Goal: Information Seeking & Learning: Learn about a topic

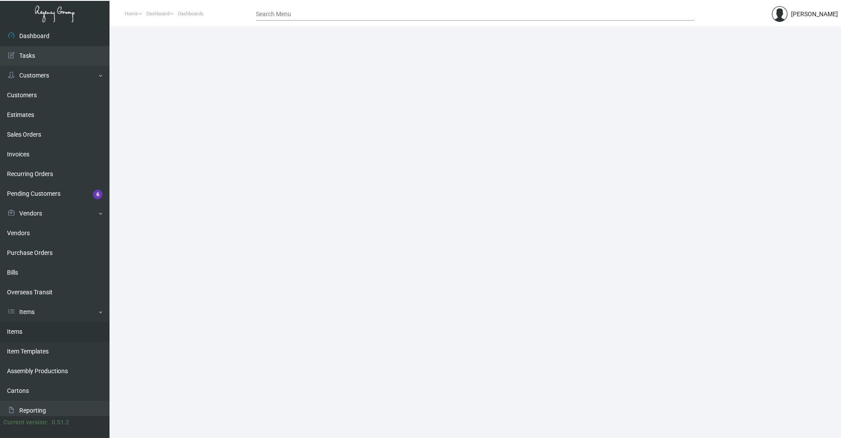
click at [37, 331] on link "Items" at bounding box center [55, 332] width 110 height 20
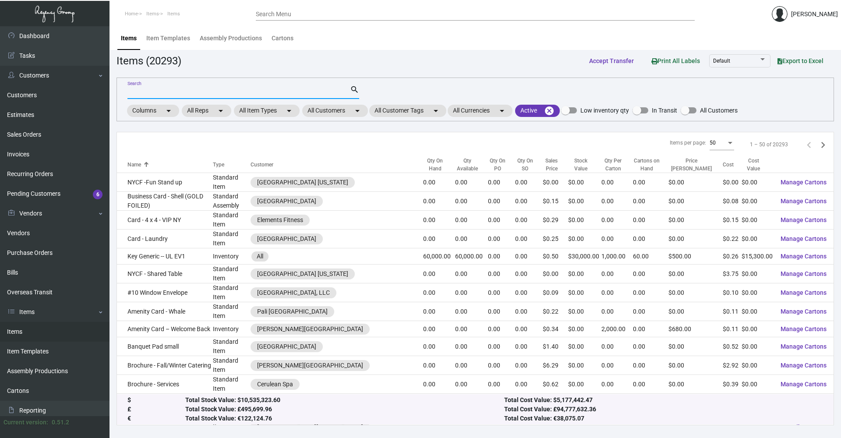
click at [184, 90] on input "Search" at bounding box center [239, 92] width 223 height 7
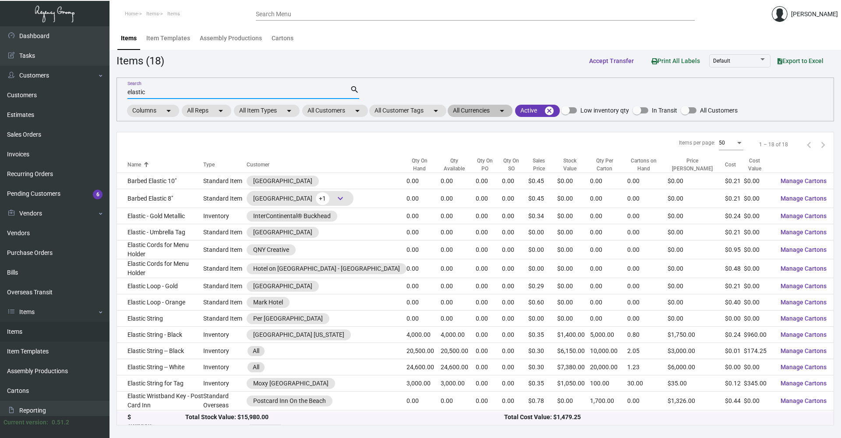
type input "elastic"
click at [407, 110] on mat-chip "All Currencies arrow_drop_down" at bounding box center [480, 111] width 65 height 12
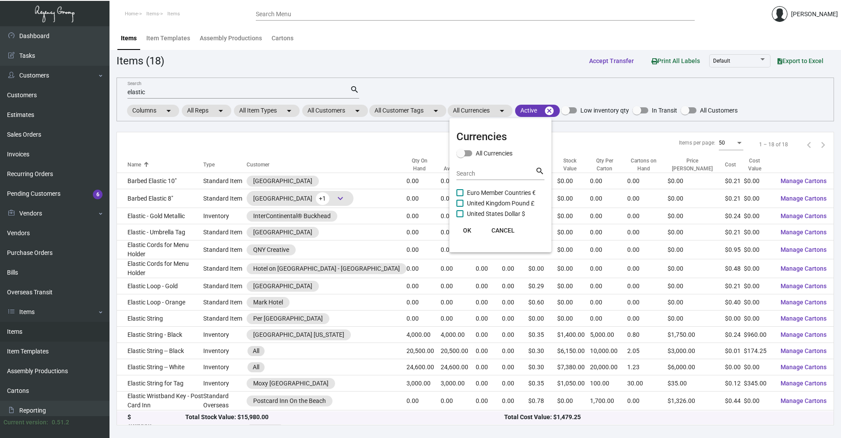
click at [407, 111] on div at bounding box center [420, 219] width 841 height 438
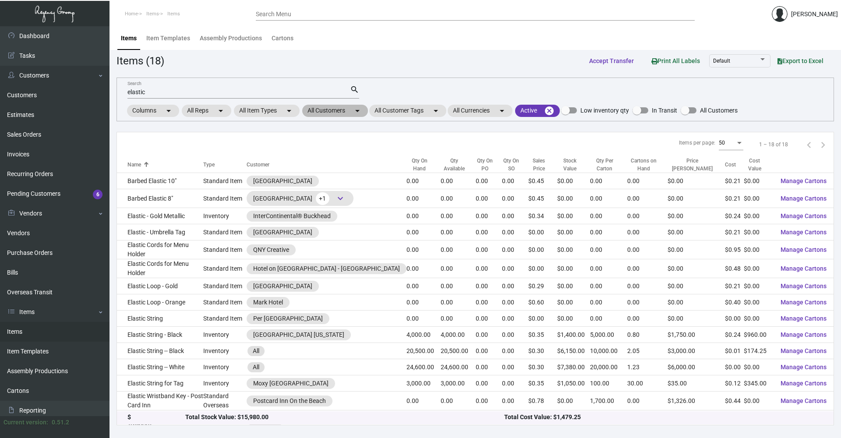
click at [355, 110] on mat-icon "arrow_drop_down" at bounding box center [357, 111] width 11 height 11
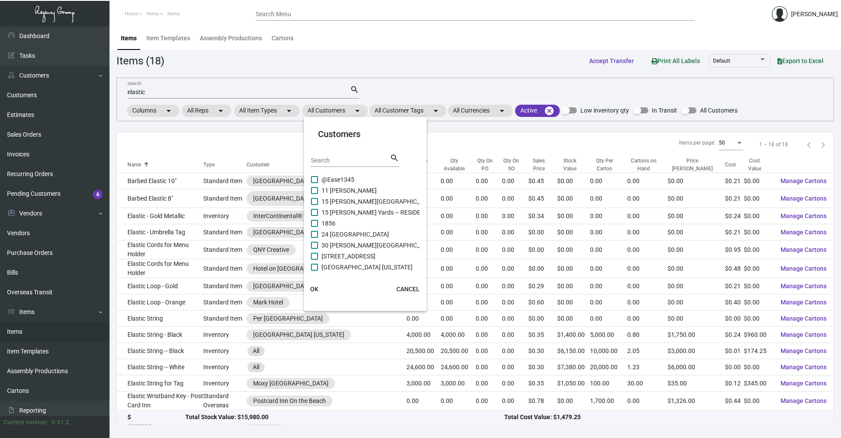
click at [361, 159] on input "Search" at bounding box center [350, 160] width 79 height 7
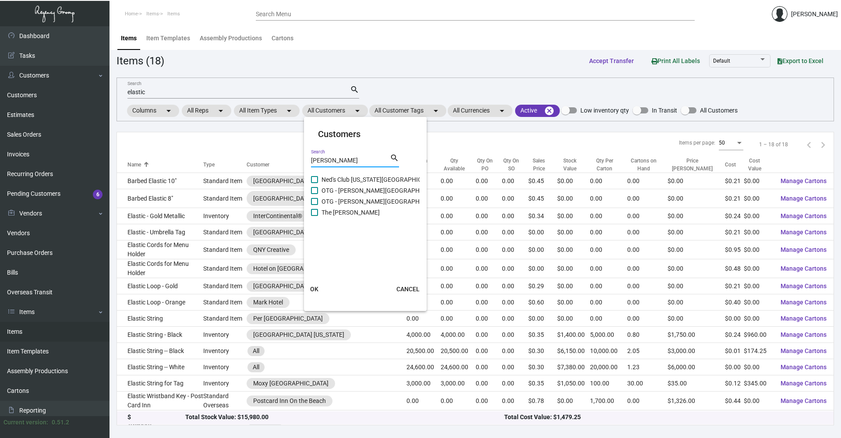
type input "[PERSON_NAME]"
click at [314, 182] on span at bounding box center [314, 179] width 7 height 7
click at [314, 183] on input "Ned's Club [US_STATE][GEOGRAPHIC_DATA]" at bounding box center [314, 183] width 0 height 0
checkbox input "true"
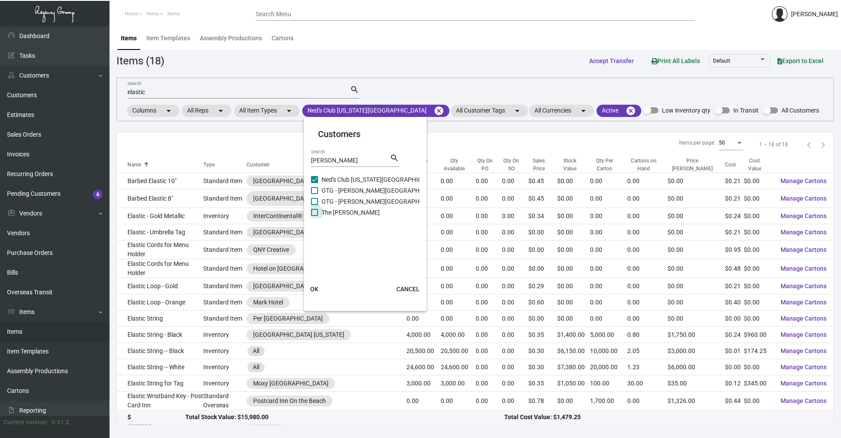
click at [311, 209] on span at bounding box center [314, 212] width 7 height 7
click at [314, 216] on input "The [PERSON_NAME]" at bounding box center [314, 216] width 0 height 0
checkbox input "true"
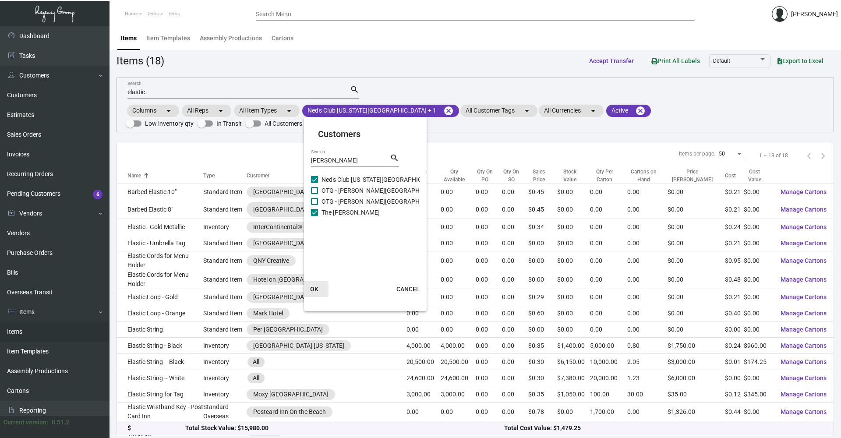
click at [315, 290] on span "OK" at bounding box center [314, 289] width 8 height 7
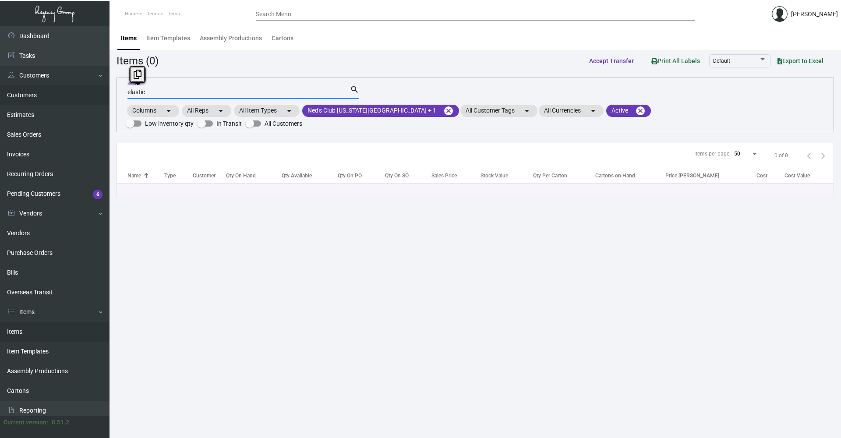
drag, startPoint x: 152, startPoint y: 93, endPoint x: 89, endPoint y: 88, distance: 63.3
click at [84, 92] on div "Dashboard Dashboard Tasks Customers Customers Estimates Sales Orders Invoices R…" at bounding box center [420, 232] width 841 height 412
drag, startPoint x: 189, startPoint y: 84, endPoint x: 393, endPoint y: 114, distance: 205.6
click at [191, 84] on mat-form-field "elastic Search search" at bounding box center [244, 91] width 232 height 27
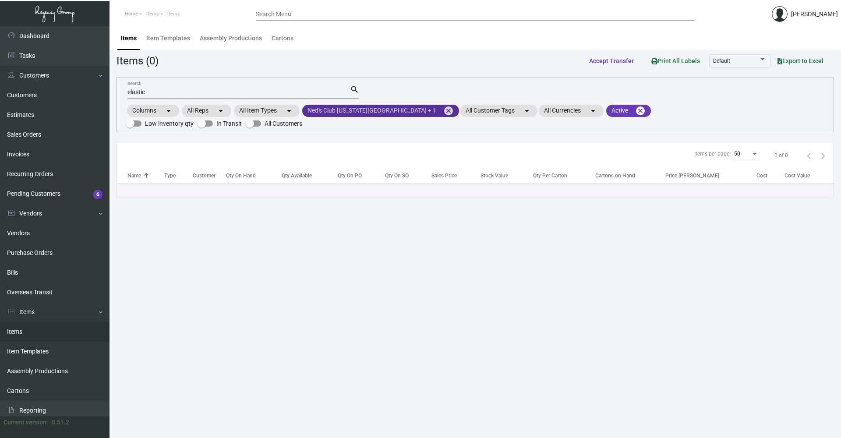
click at [370, 108] on mat-chip "Ned's Club [US_STATE][GEOGRAPHIC_DATA] + 1 cancel" at bounding box center [380, 111] width 157 height 12
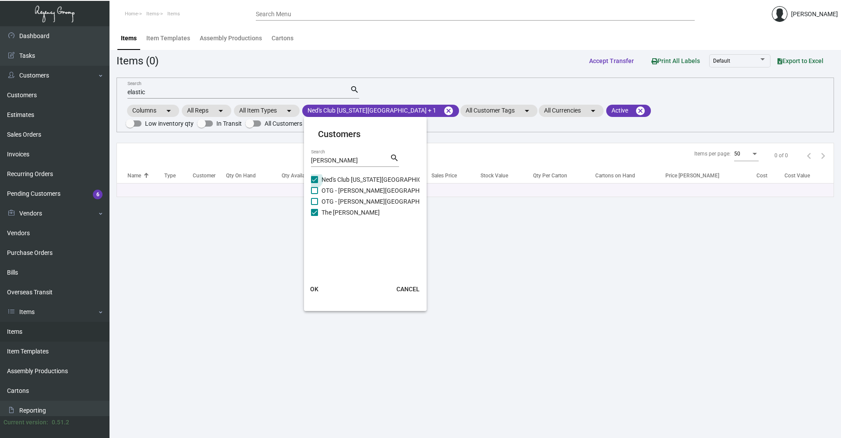
click at [315, 181] on span at bounding box center [314, 179] width 7 height 7
click at [315, 183] on input "Ned's Club [US_STATE][GEOGRAPHIC_DATA]" at bounding box center [314, 183] width 0 height 0
checkbox input "false"
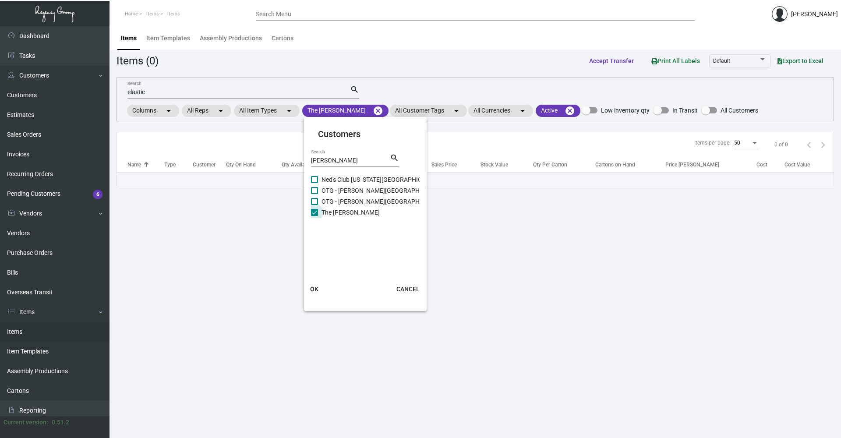
click at [315, 209] on span at bounding box center [314, 212] width 7 height 7
click at [315, 216] on input "The [PERSON_NAME]" at bounding box center [314, 216] width 0 height 0
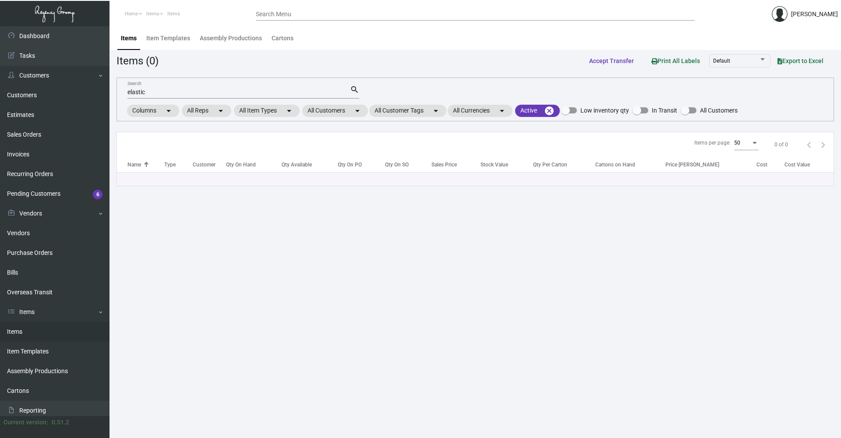
click at [188, 88] on div "elastic Search" at bounding box center [239, 92] width 223 height 14
click at [180, 93] on input "elastic" at bounding box center [239, 92] width 223 height 7
click at [353, 92] on mat-icon "search" at bounding box center [354, 90] width 9 height 11
click at [149, 84] on mat-form-field "elastic Search search" at bounding box center [244, 91] width 232 height 27
click at [146, 94] on input "elastic" at bounding box center [239, 92] width 223 height 7
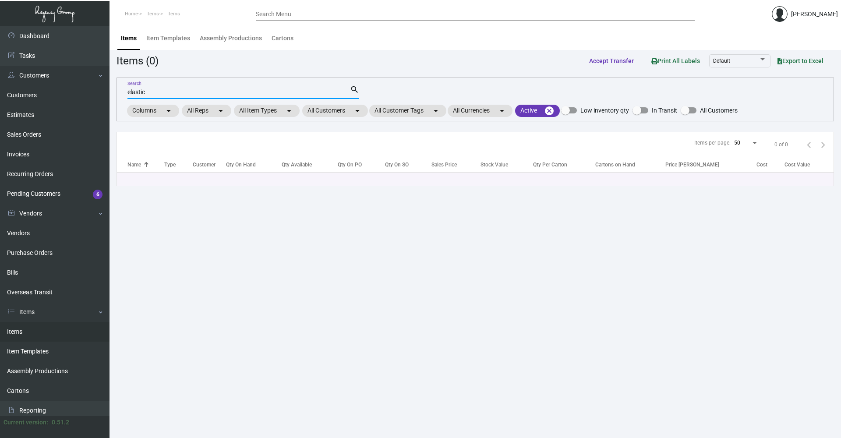
click at [144, 92] on input "elastic" at bounding box center [239, 92] width 223 height 7
type input "elastic"
click at [52, 331] on link "Items" at bounding box center [55, 332] width 110 height 20
drag, startPoint x: 107, startPoint y: 93, endPoint x: 31, endPoint y: 93, distance: 76.2
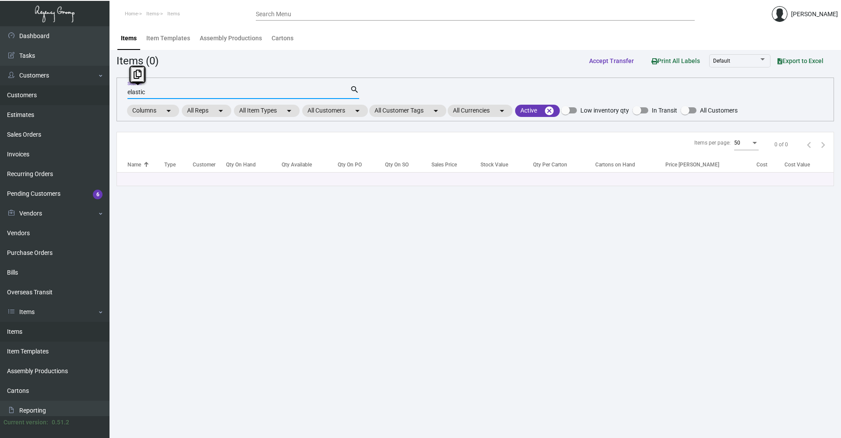
click at [31, 93] on div "Dashboard Dashboard Tasks Customers Customers Estimates Sales Orders Invoices R…" at bounding box center [420, 232] width 841 height 412
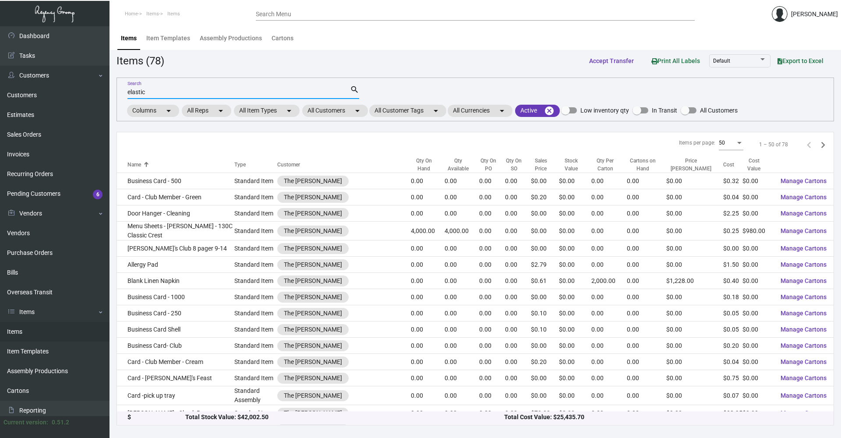
type input "elastic"
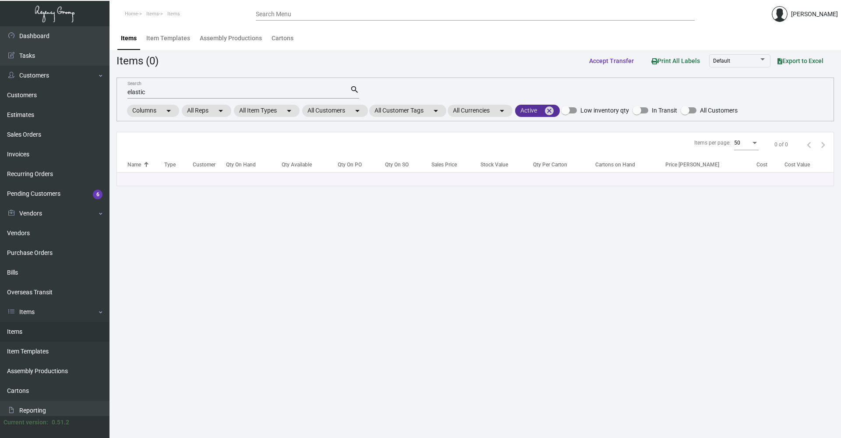
drag, startPoint x: 555, startPoint y: 114, endPoint x: 370, endPoint y: 126, distance: 185.8
click at [387, 144] on app-items "Items (0) Accept Transfer Print All Labels Default Export to Excel elastic Sear…" at bounding box center [476, 120] width 718 height 134
click at [357, 115] on mat-icon "arrow_drop_down" at bounding box center [357, 111] width 11 height 11
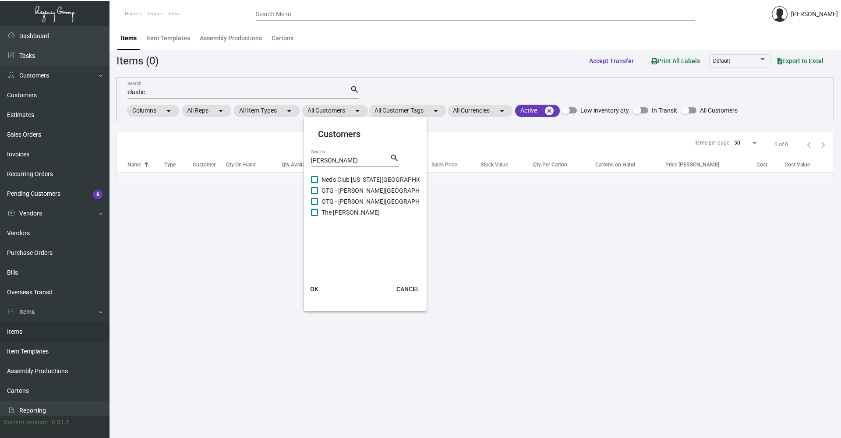
click at [407, 287] on span "CANCEL" at bounding box center [408, 289] width 23 height 7
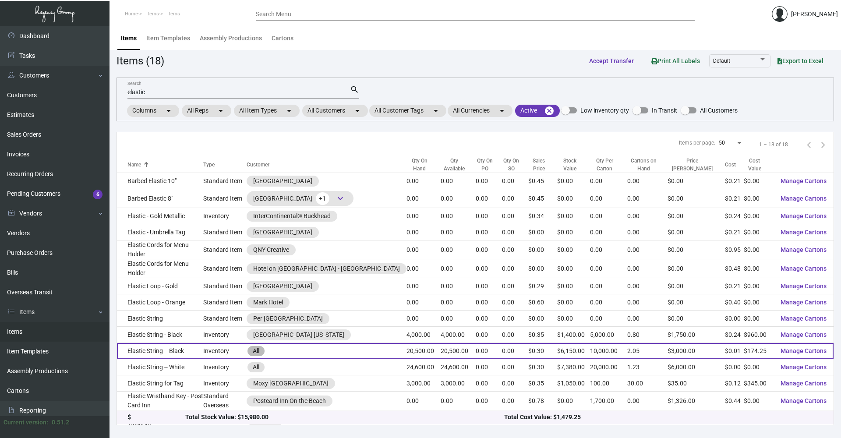
click at [381, 347] on div "All" at bounding box center [327, 351] width 160 height 12
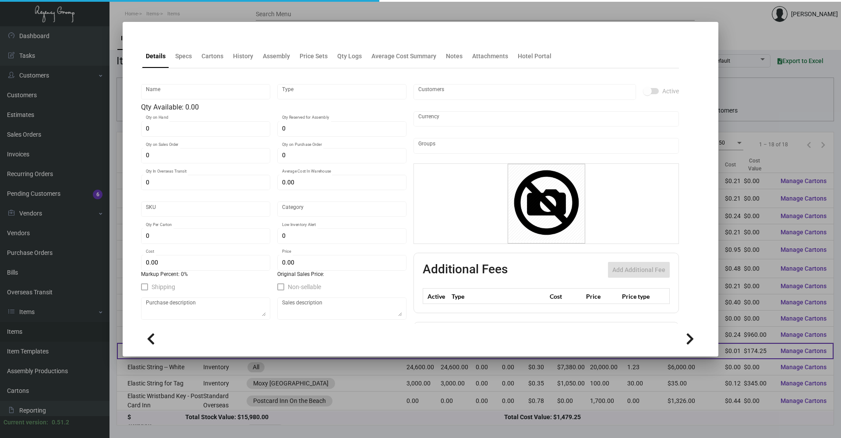
type input "Elastic String -- Black"
type input "Inventory"
type input "20,500"
type input "$ 0.17"
type input "Overseas"
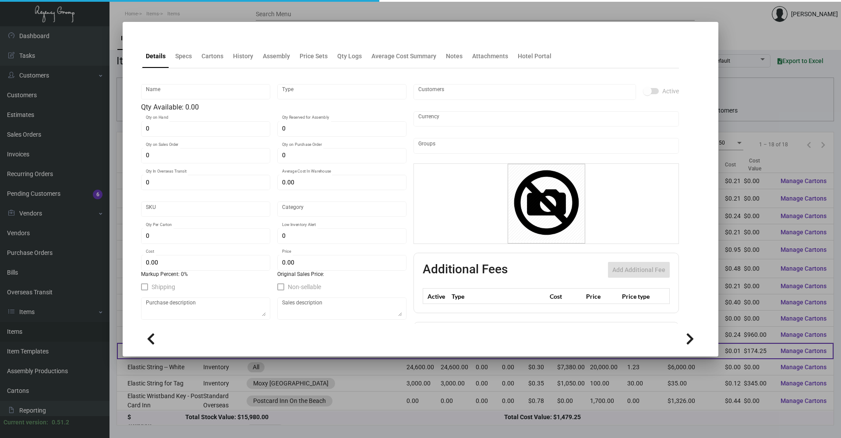
type input "10,000"
type input "$ 0.0085"
type input "$ 0.30"
checkbox input "true"
type input "United States Dollar $"
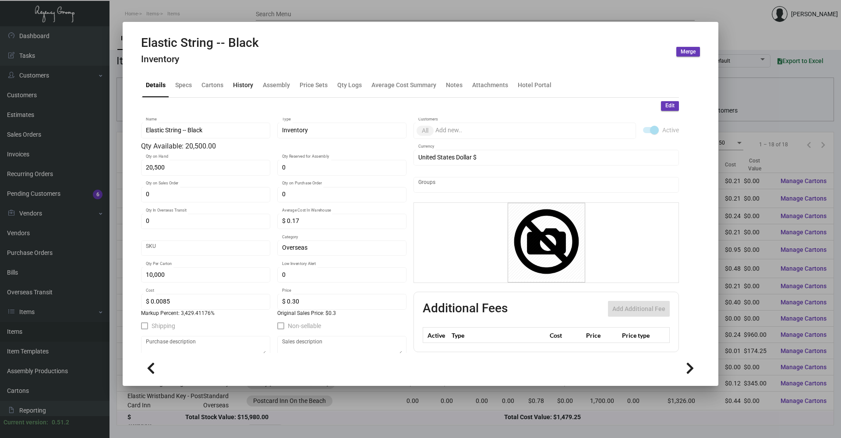
click at [242, 85] on div "History" at bounding box center [243, 85] width 20 height 9
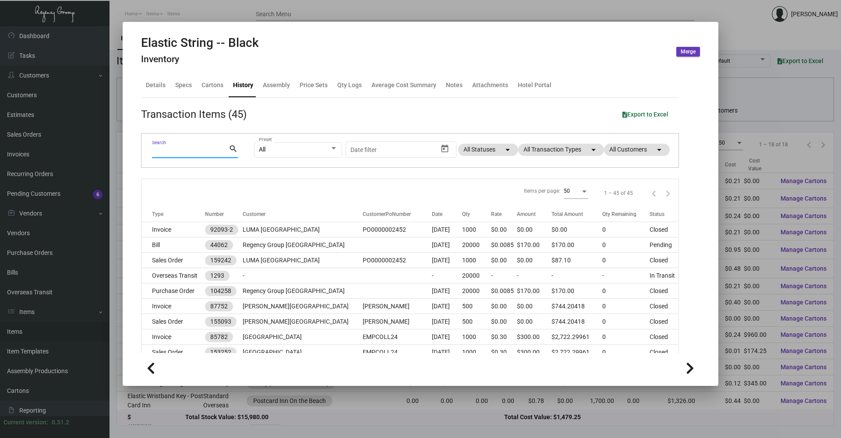
click at [183, 151] on input "Search" at bounding box center [190, 151] width 77 height 7
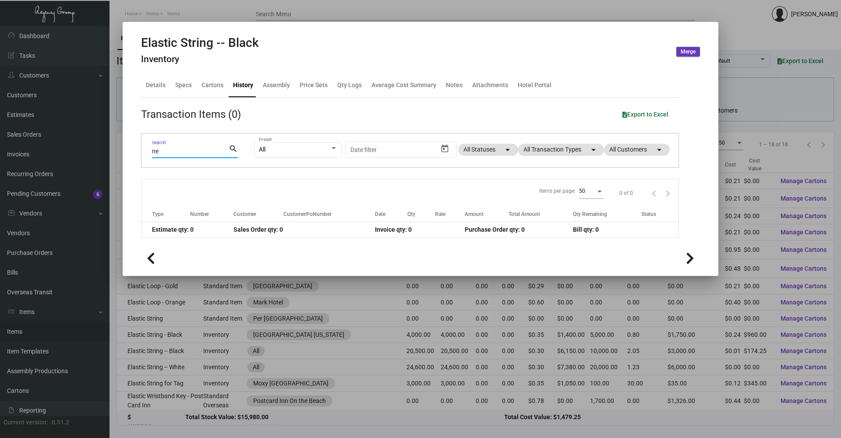
type input "n"
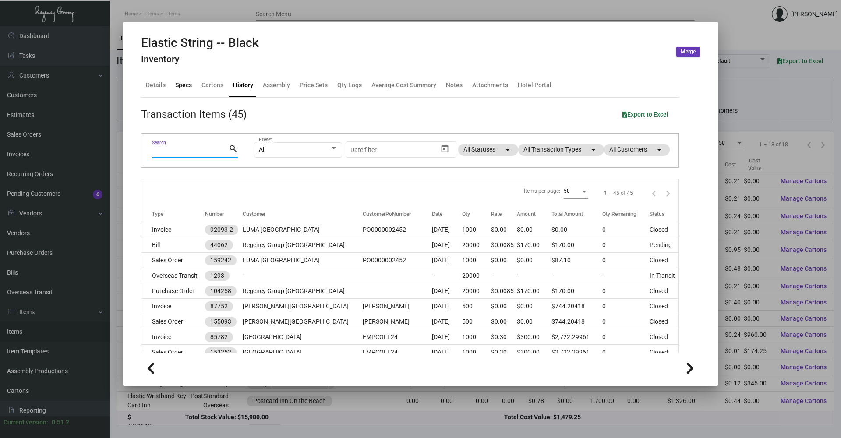
click at [187, 87] on div "Specs" at bounding box center [183, 85] width 17 height 9
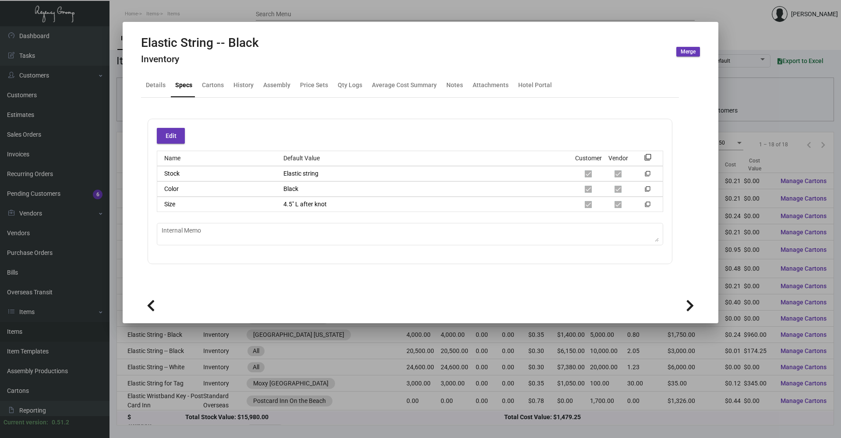
click at [381, 410] on div at bounding box center [420, 219] width 841 height 438
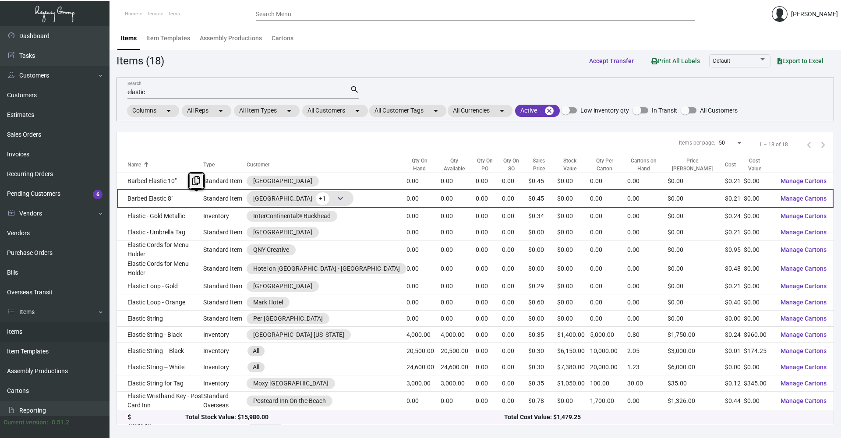
drag, startPoint x: 188, startPoint y: 203, endPoint x: 214, endPoint y: 202, distance: 25.9
click at [203, 202] on td "Barbed Elastic 8"" at bounding box center [160, 198] width 86 height 19
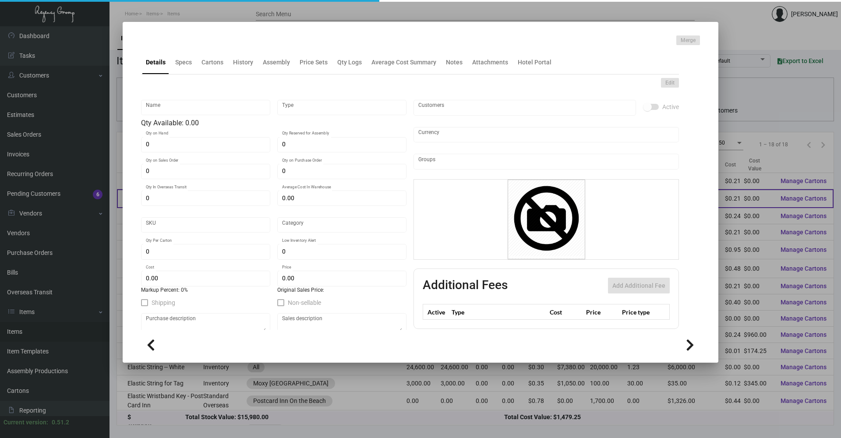
type input "Barbed Elastic 8""
type input "Standard Item"
type input "$ 0.00"
type input "Standard"
type input "$ 0.21"
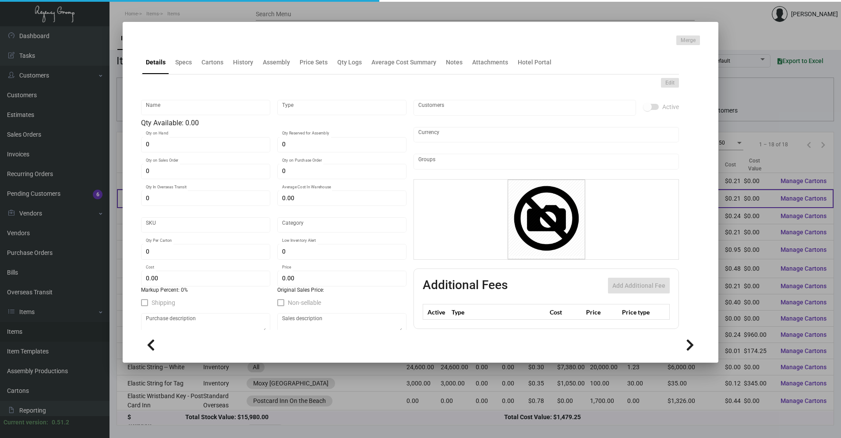
type input "$ 0.45"
checkbox input "true"
type input "United States Dollar $"
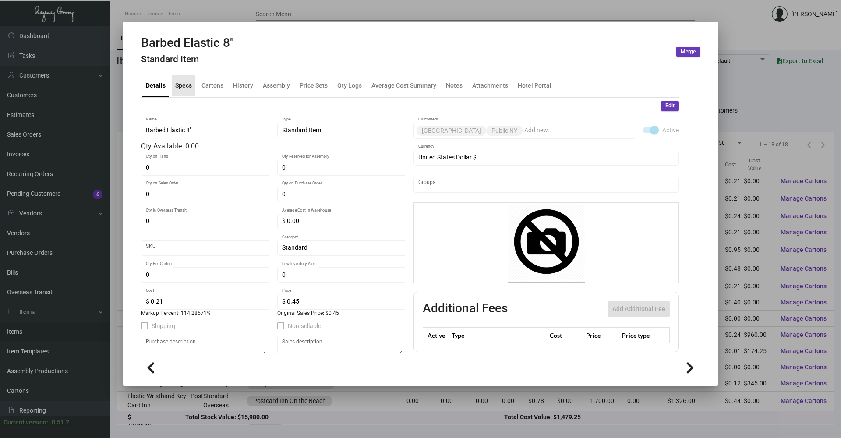
click at [183, 87] on div "Specs" at bounding box center [183, 85] width 17 height 9
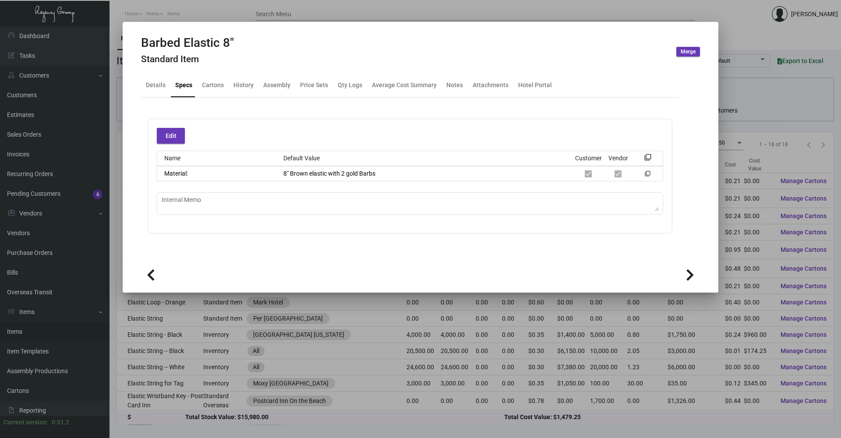
click at [228, 12] on div at bounding box center [420, 219] width 841 height 438
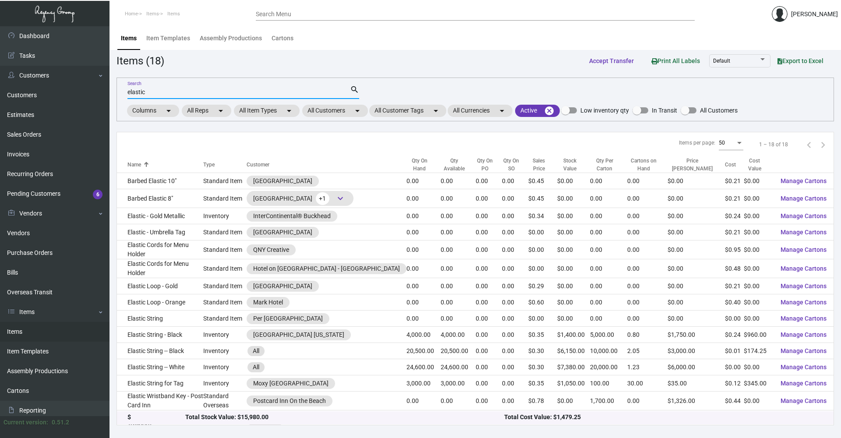
click at [170, 93] on input "elastic" at bounding box center [239, 92] width 223 height 7
type input "e"
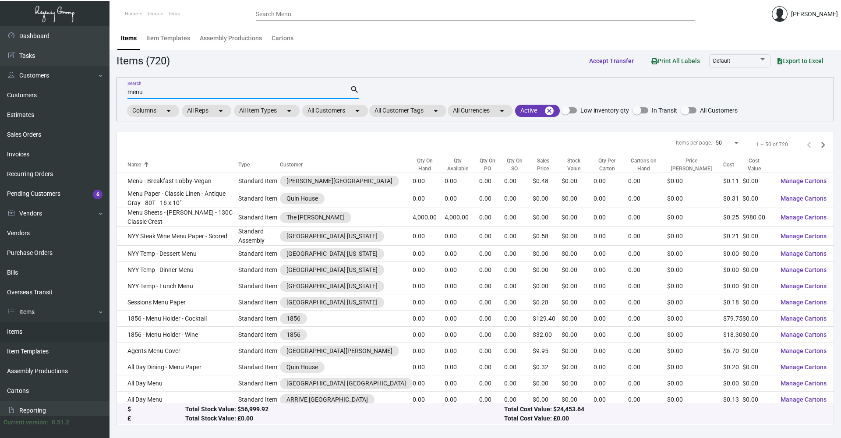
type input "menu"
click at [339, 113] on mat-chip "All Customers arrow_drop_down" at bounding box center [335, 111] width 66 height 12
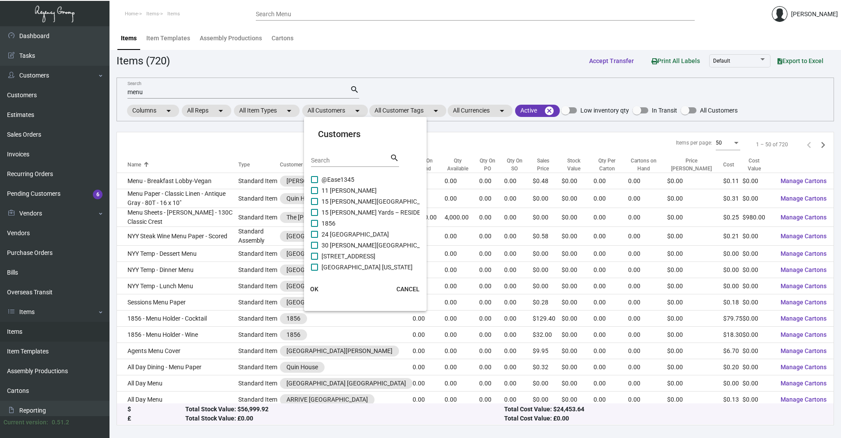
drag, startPoint x: 339, startPoint y: 113, endPoint x: 336, endPoint y: 161, distance: 47.4
click at [336, 161] on div "Search" at bounding box center [350, 160] width 79 height 14
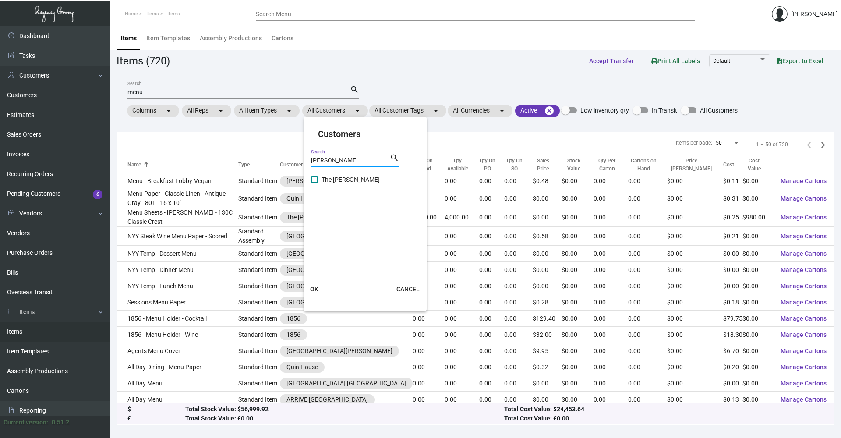
type input "[PERSON_NAME]"
click at [313, 180] on span at bounding box center [314, 179] width 7 height 7
click at [314, 183] on input "The [PERSON_NAME]" at bounding box center [314, 183] width 0 height 0
checkbox input "true"
click at [324, 161] on input "[PERSON_NAME]" at bounding box center [350, 160] width 79 height 7
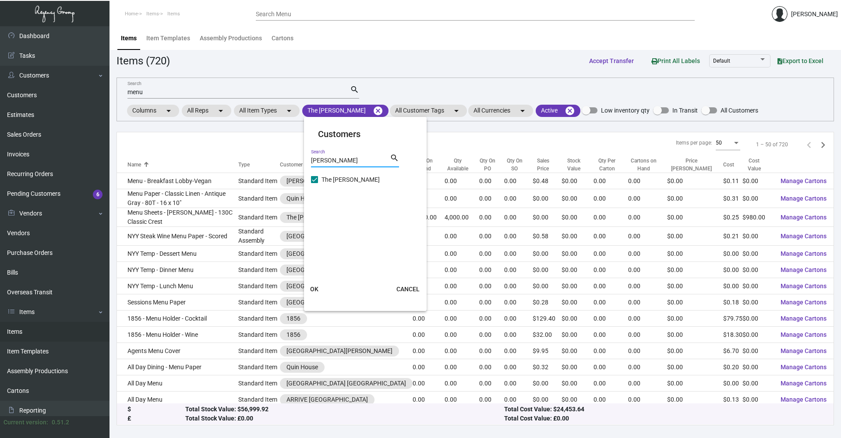
type input "[PERSON_NAME]"
checkbox input "false"
type input "[PERSON_NAME]"
drag, startPoint x: 315, startPoint y: 181, endPoint x: 311, endPoint y: 200, distance: 19.3
click at [315, 181] on span at bounding box center [314, 179] width 7 height 7
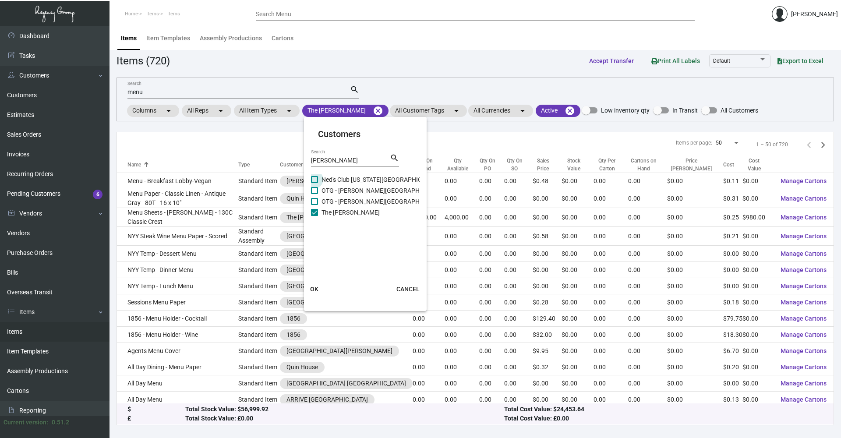
click at [315, 183] on input "Ned's Club [US_STATE][GEOGRAPHIC_DATA]" at bounding box center [314, 183] width 0 height 0
checkbox input "true"
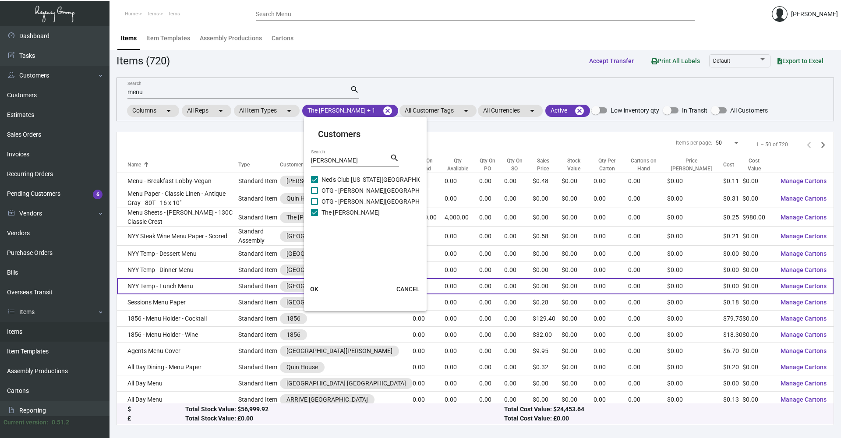
click at [316, 290] on span "OK" at bounding box center [314, 289] width 8 height 7
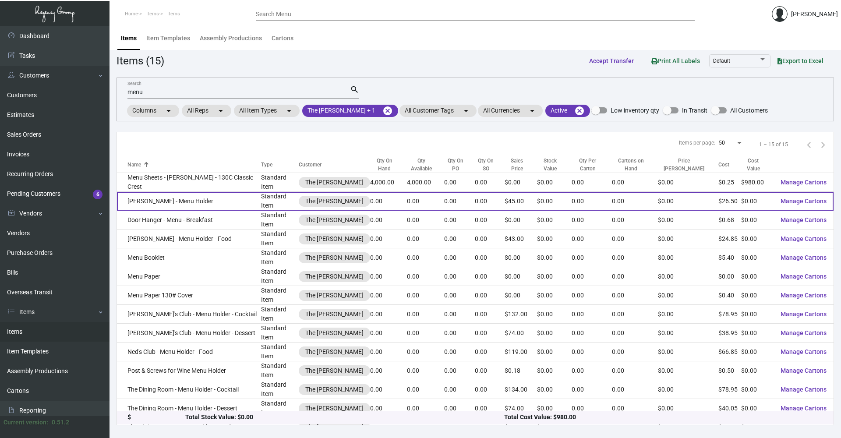
click at [236, 198] on td "[PERSON_NAME] - Menu Holder" at bounding box center [189, 201] width 144 height 19
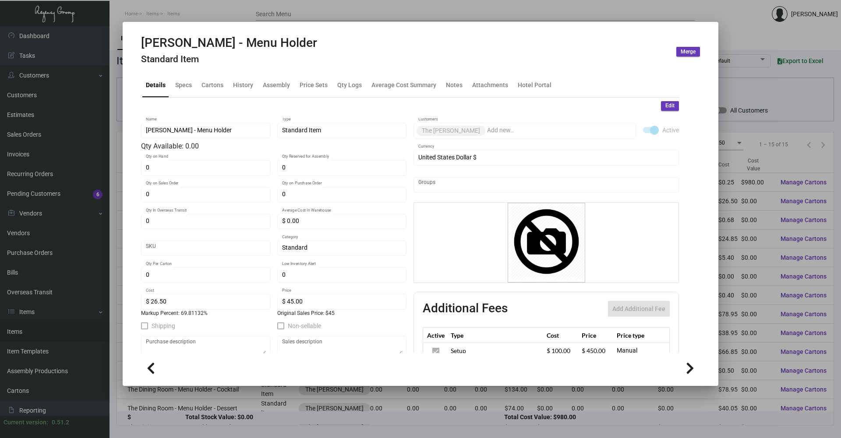
click at [193, 15] on div at bounding box center [420, 219] width 841 height 438
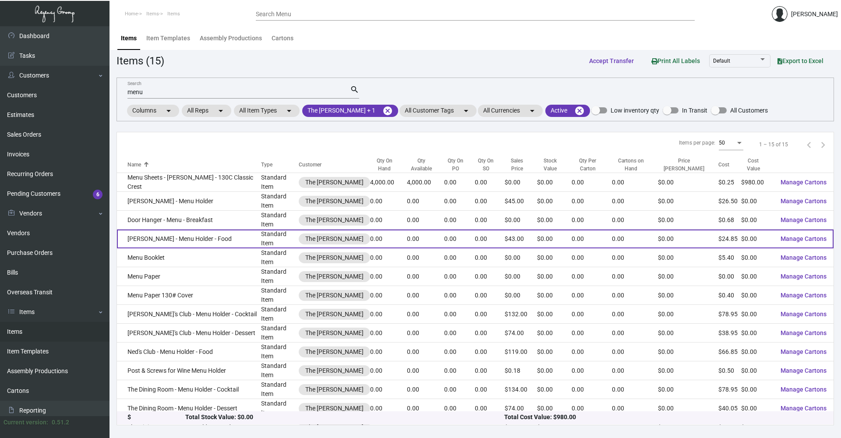
click at [215, 231] on td "[PERSON_NAME] - Menu Holder - Food" at bounding box center [189, 239] width 144 height 19
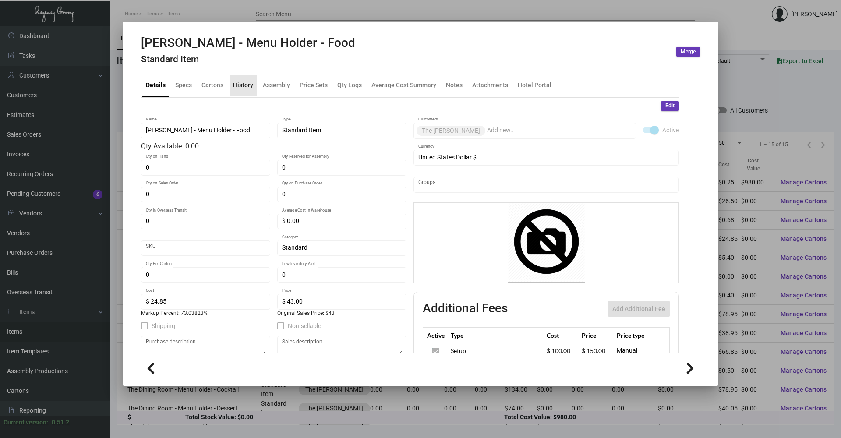
click at [242, 88] on div "History" at bounding box center [243, 85] width 20 height 9
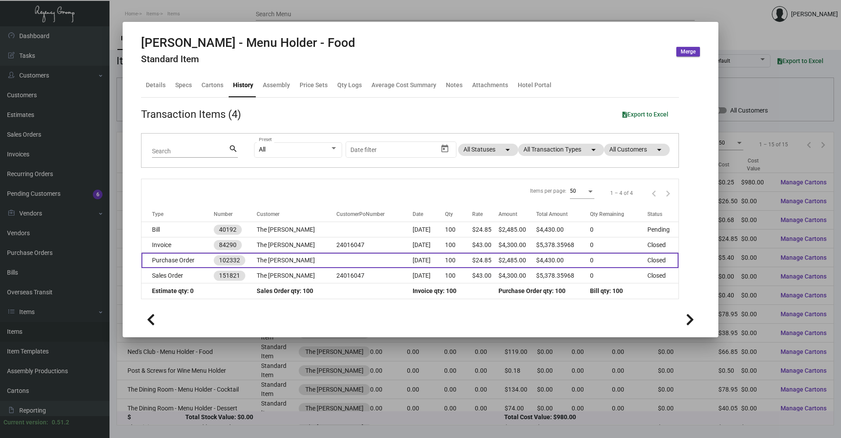
click at [186, 262] on td "Purchase Order" at bounding box center [178, 260] width 72 height 15
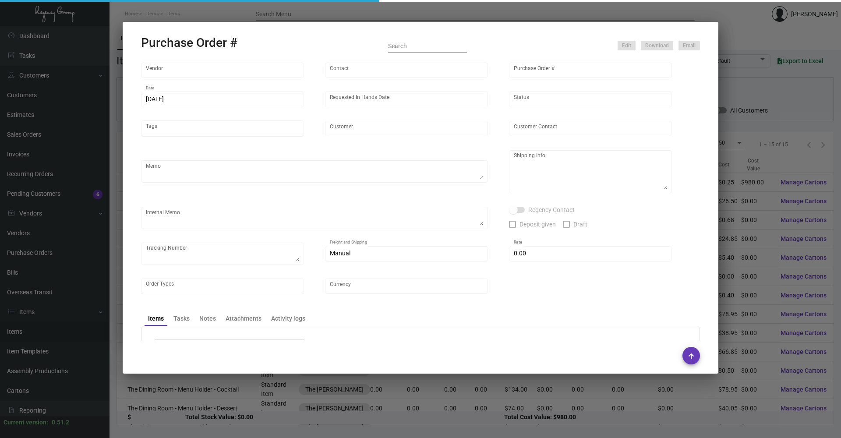
type input "Brandmuscle"
type input "[PERSON_NAME]"
type input "102332"
type input "[DATE]"
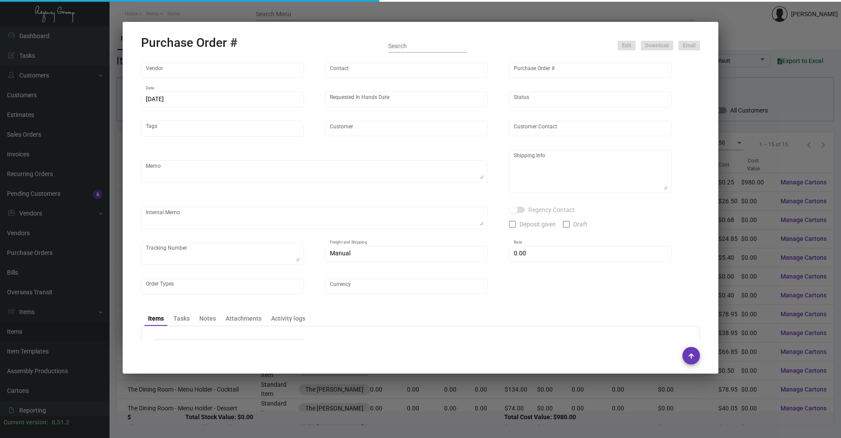
type input "The [PERSON_NAME]"
type input "[PERSON_NAME]"
type textarea "When ready to ship, contact: [EMAIL_ADDRESS][DOMAIN_NAME] for all shipments UPS…"
type textarea "Receiving The [PERSON_NAME] [STREET_ADDRESS][US_STATE]"
type input "$ 0.00"
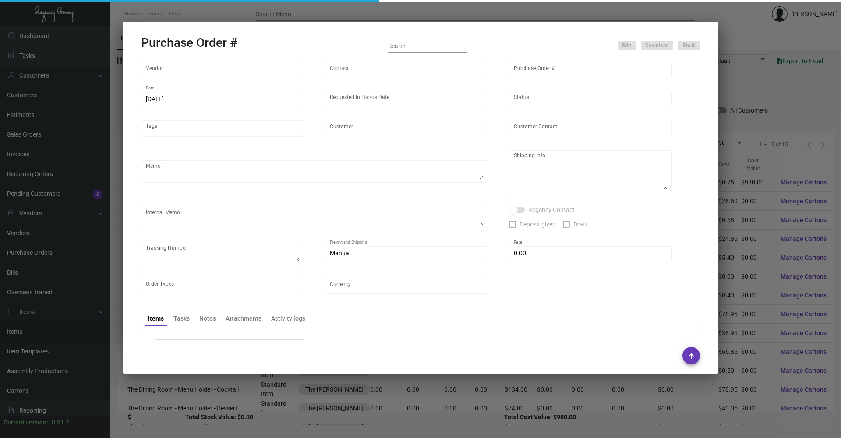
type input "United States Dollar $"
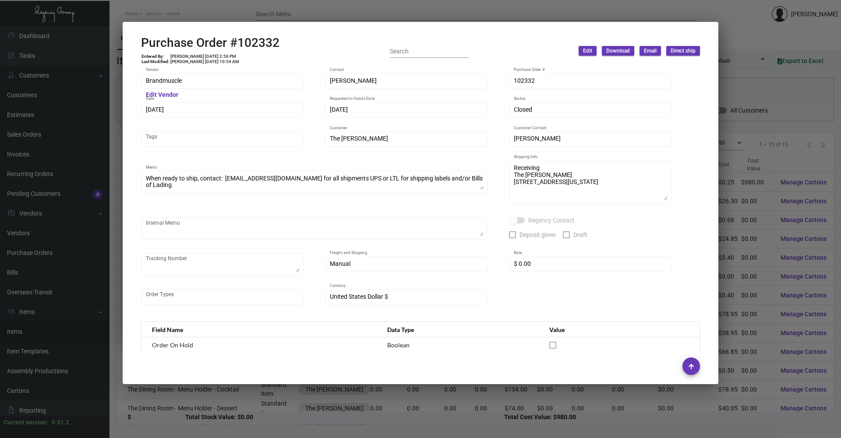
click at [187, 17] on div at bounding box center [420, 219] width 841 height 438
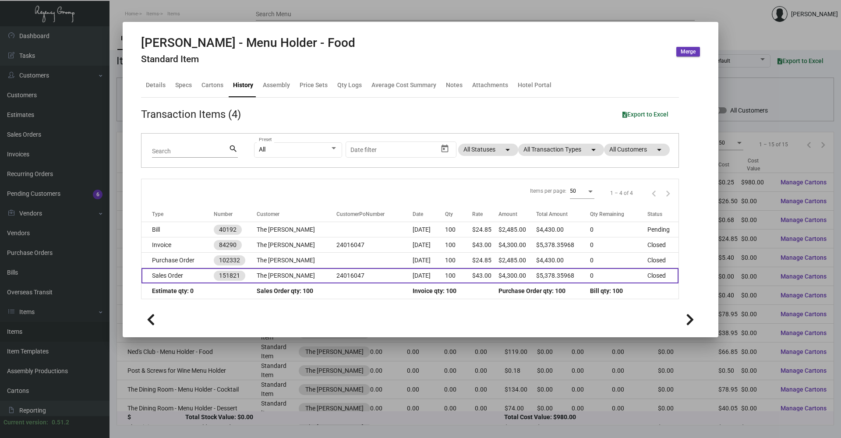
click at [201, 271] on td "Sales Order" at bounding box center [178, 275] width 72 height 15
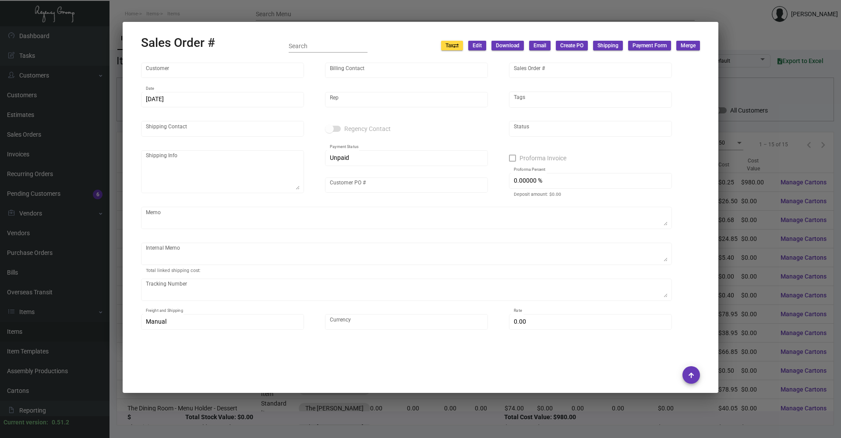
type input "The [PERSON_NAME]"
type input "Accounts Payable"
type input "151821"
type input "[DATE]"
type input "[PERSON_NAME]"
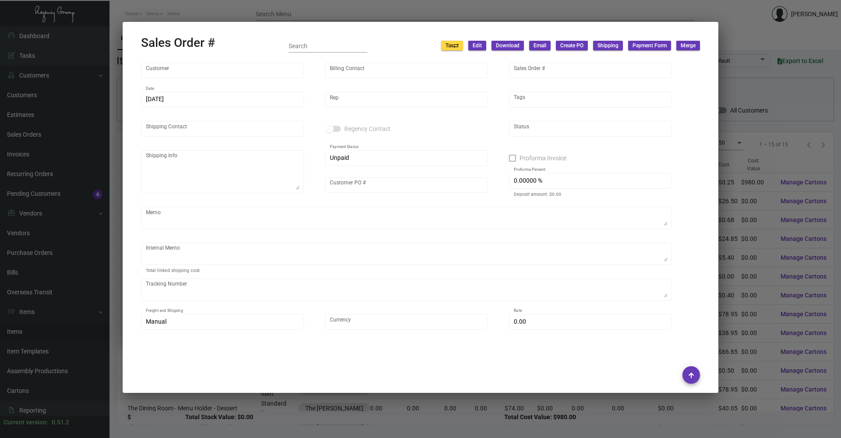
type input "[PERSON_NAME]"
type textarea "The [PERSON_NAME] - Receiving [STREET_ADDRESS][US_STATE]"
type input "24016047"
type input "United States Dollar $"
type input "$ 189.94"
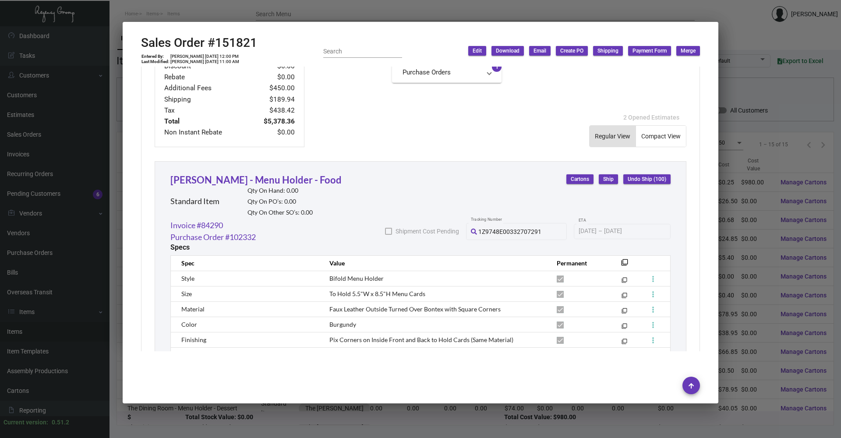
scroll to position [438, 0]
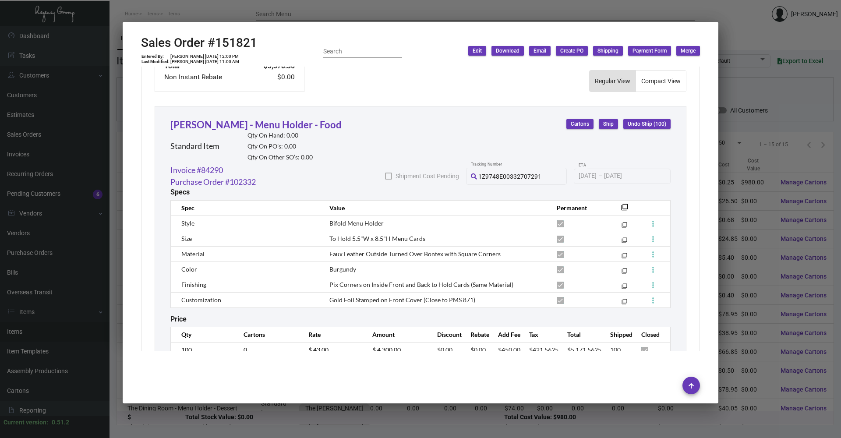
click at [222, 15] on div at bounding box center [420, 219] width 841 height 438
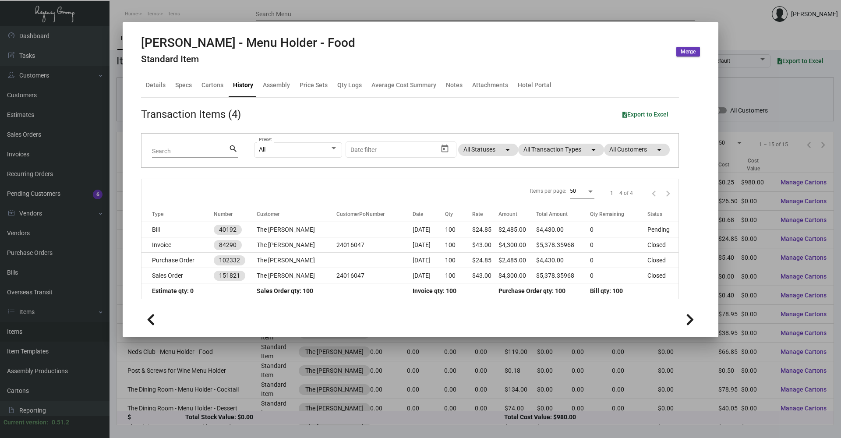
click at [219, 11] on div at bounding box center [420, 219] width 841 height 438
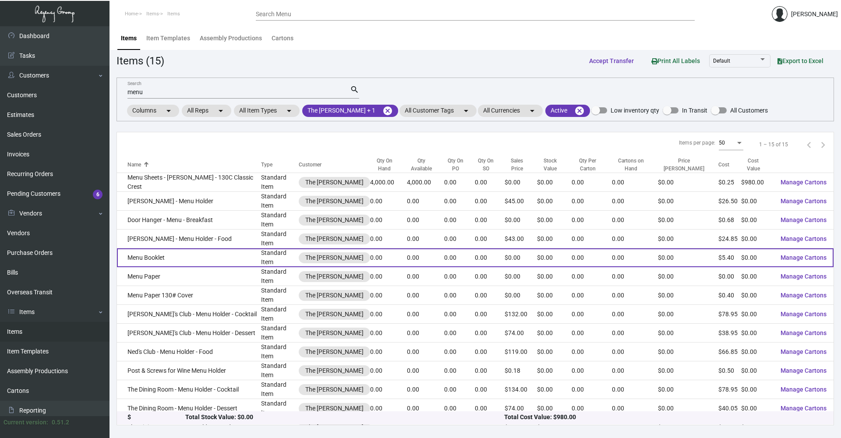
click at [217, 248] on td "Menu Booklet" at bounding box center [189, 257] width 144 height 19
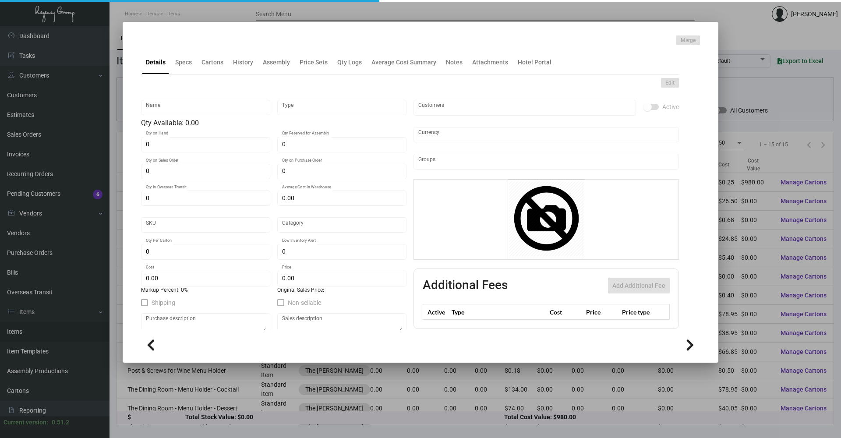
type input "Menu Booklet"
type input "Standard Item"
type input "$ 0.00"
type input "Standard"
type input "$ 5.4043"
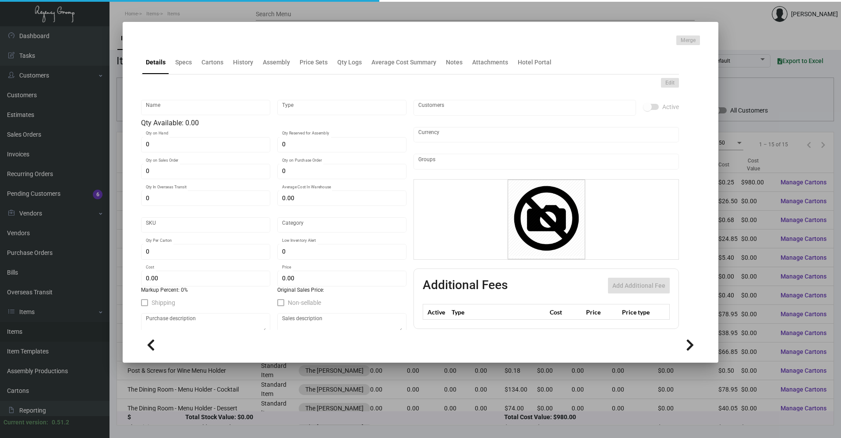
type input "$ 0.00"
checkbox input "true"
type input "United States Dollar $"
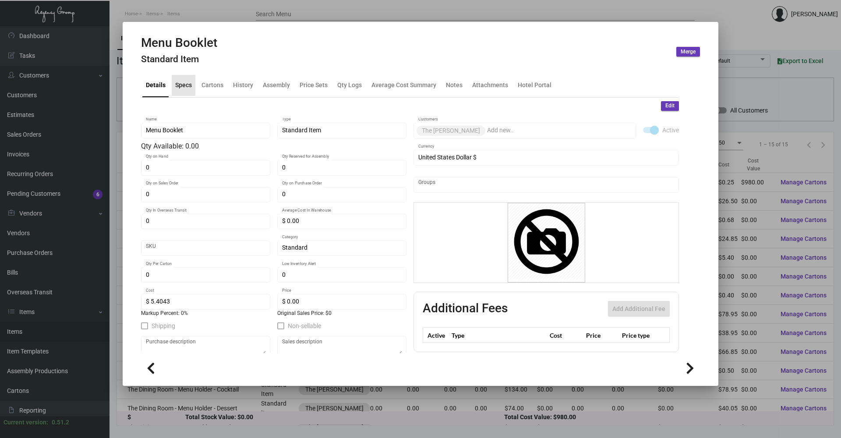
click at [189, 88] on div "Specs" at bounding box center [183, 85] width 17 height 9
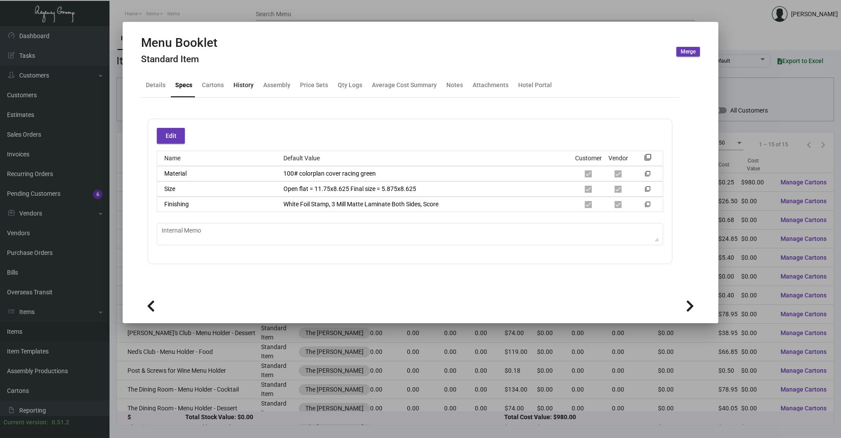
click at [237, 86] on div "History" at bounding box center [244, 85] width 20 height 9
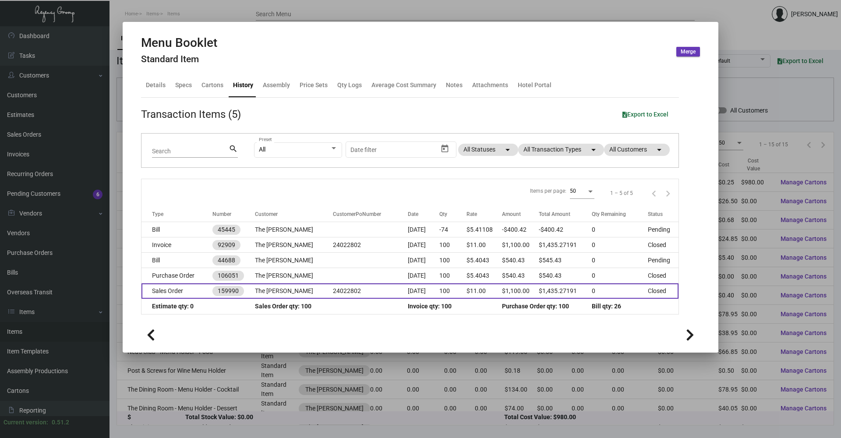
click at [186, 289] on td "Sales Order" at bounding box center [177, 290] width 71 height 15
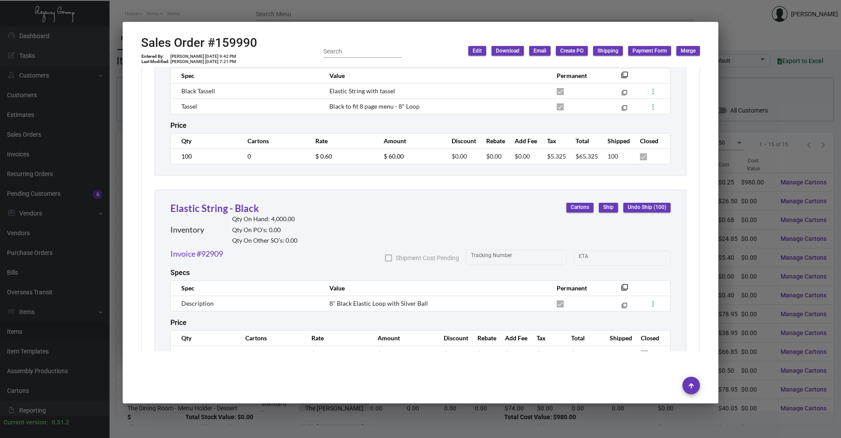
scroll to position [874, 0]
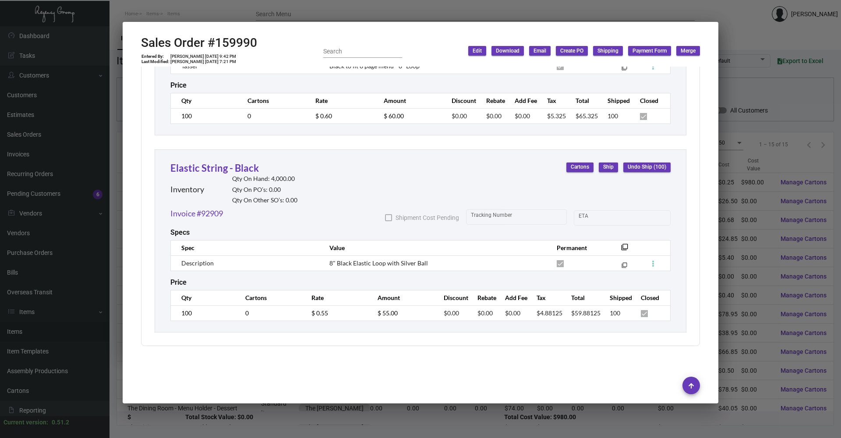
drag, startPoint x: 252, startPoint y: 200, endPoint x: 248, endPoint y: 194, distance: 7.2
click at [252, 200] on h2 "Qty On Other SO’s: 0.00" at bounding box center [264, 200] width 65 height 7
click at [207, 170] on link "Elastic String - Black" at bounding box center [214, 168] width 89 height 12
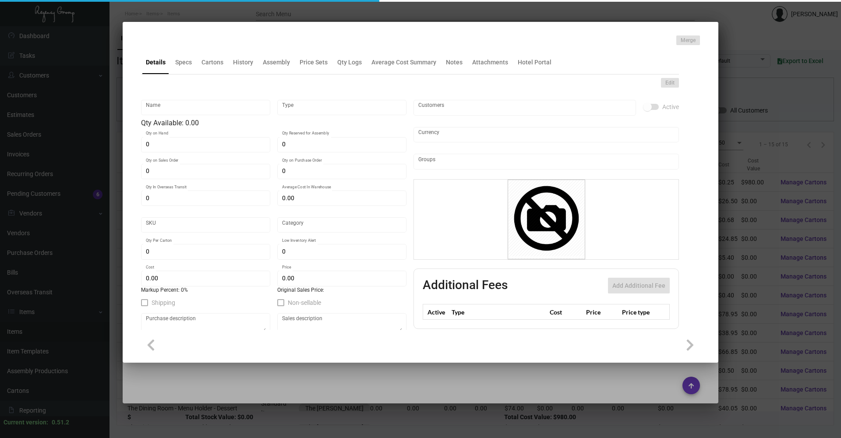
type input "Elastic String - Black"
type input "Inventory"
type input "4,000"
type input "$ 0.30"
type input "Standard"
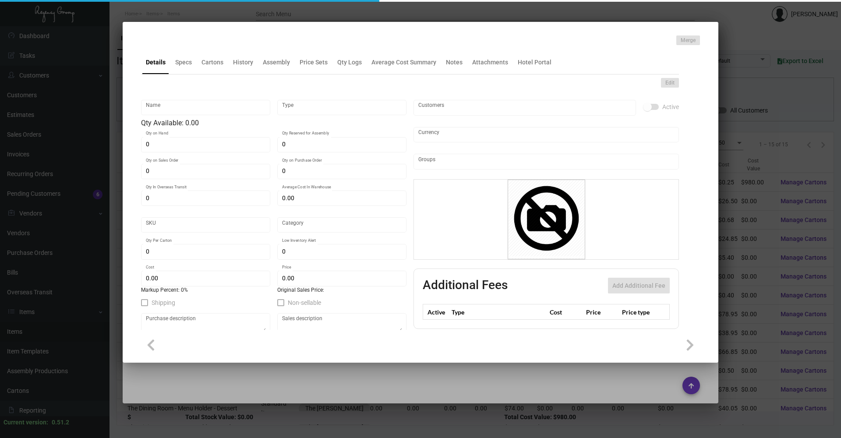
type input "5,000"
type input "250"
type input "$ 0.24"
type input "$ 0.35"
checkbox input "true"
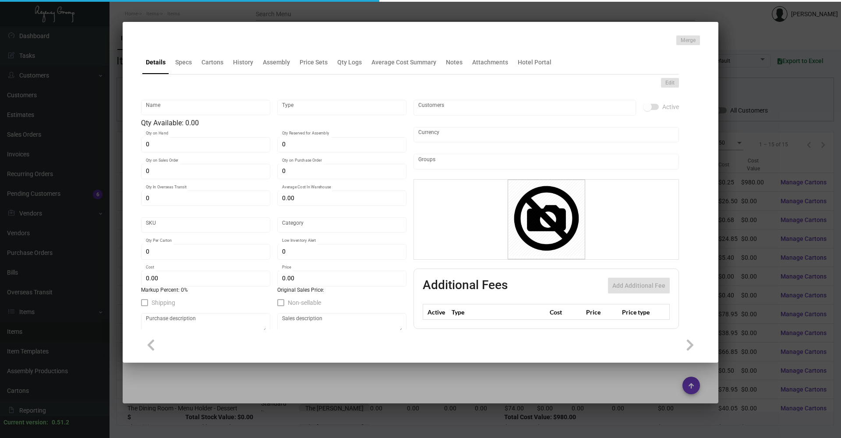
type input "United States Dollar $"
